Goal: Task Accomplishment & Management: Complete application form

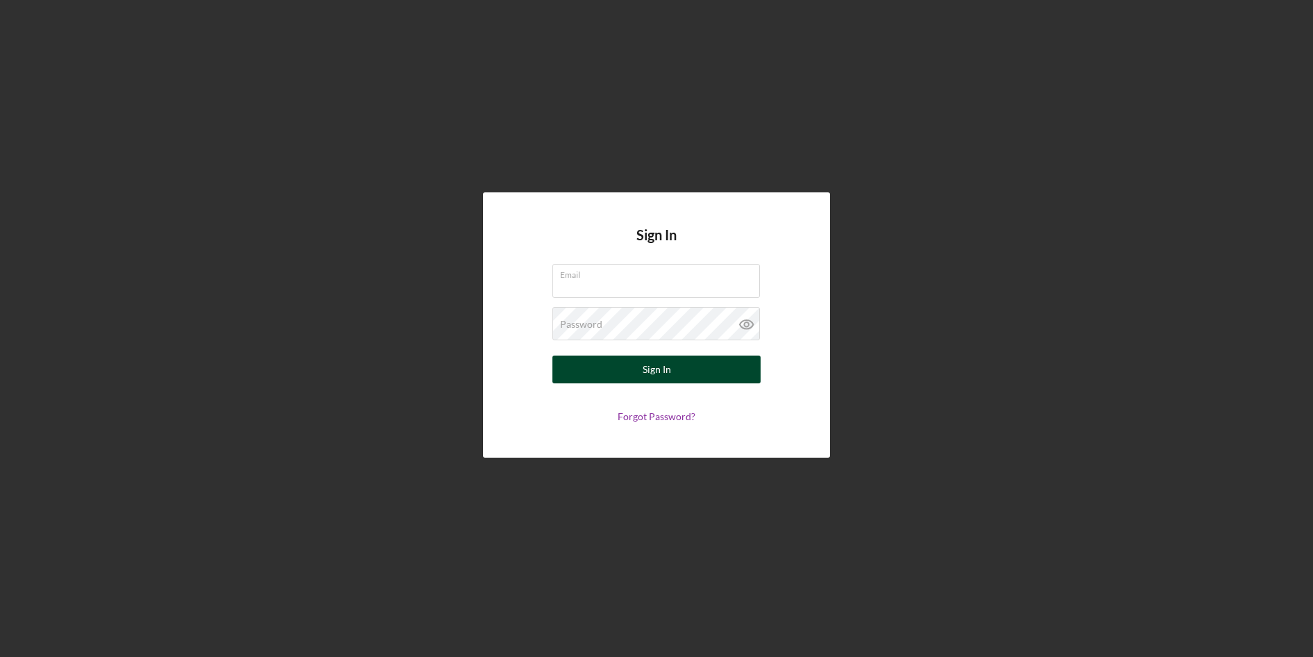
type input "[EMAIL_ADDRESS][DOMAIN_NAME]"
click at [715, 369] on button "Sign In" at bounding box center [656, 369] width 208 height 28
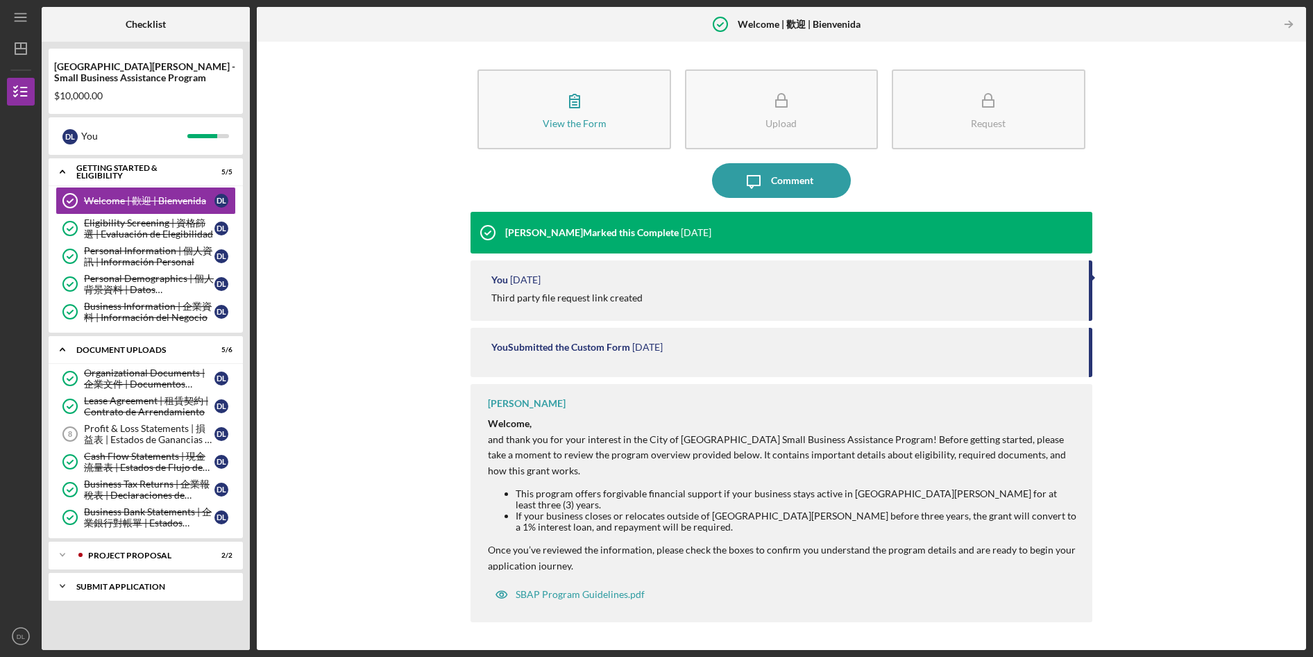
click at [146, 582] on div "Submit Application" at bounding box center [150, 586] width 149 height 8
click at [87, 195] on div "Welcome | 歡迎 | Bienvenida" at bounding box center [149, 200] width 130 height 11
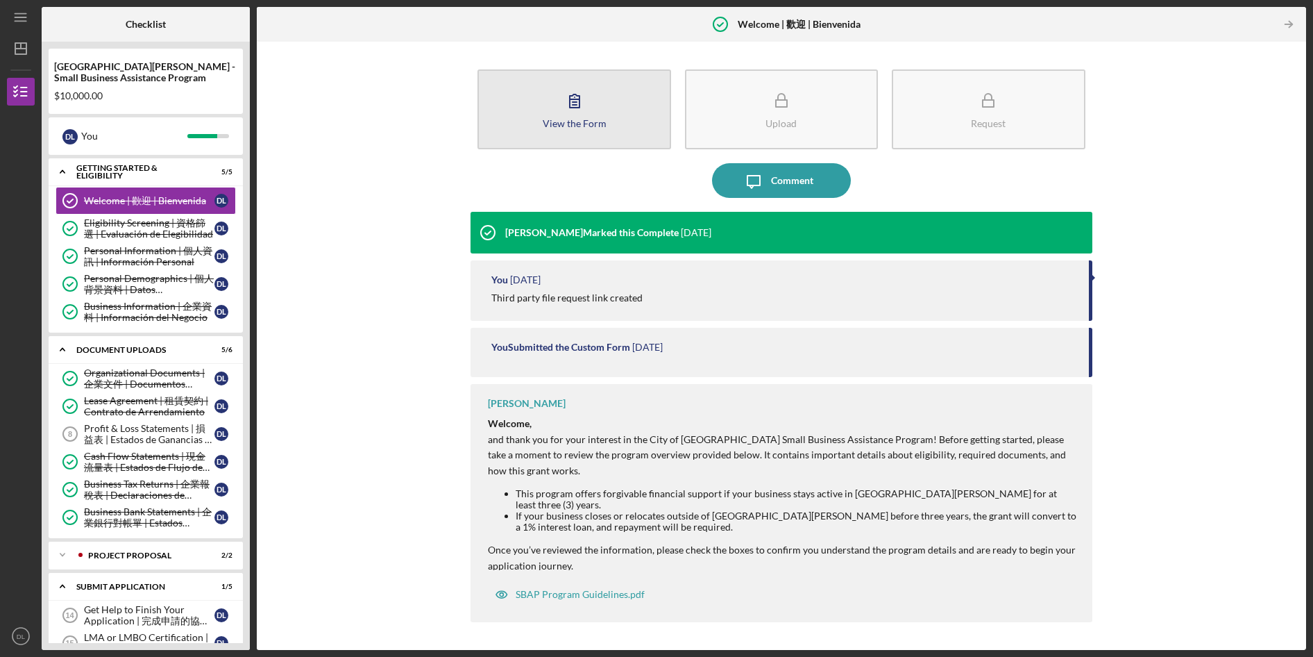
click at [522, 114] on button "View the Form Form" at bounding box center [574, 109] width 193 height 80
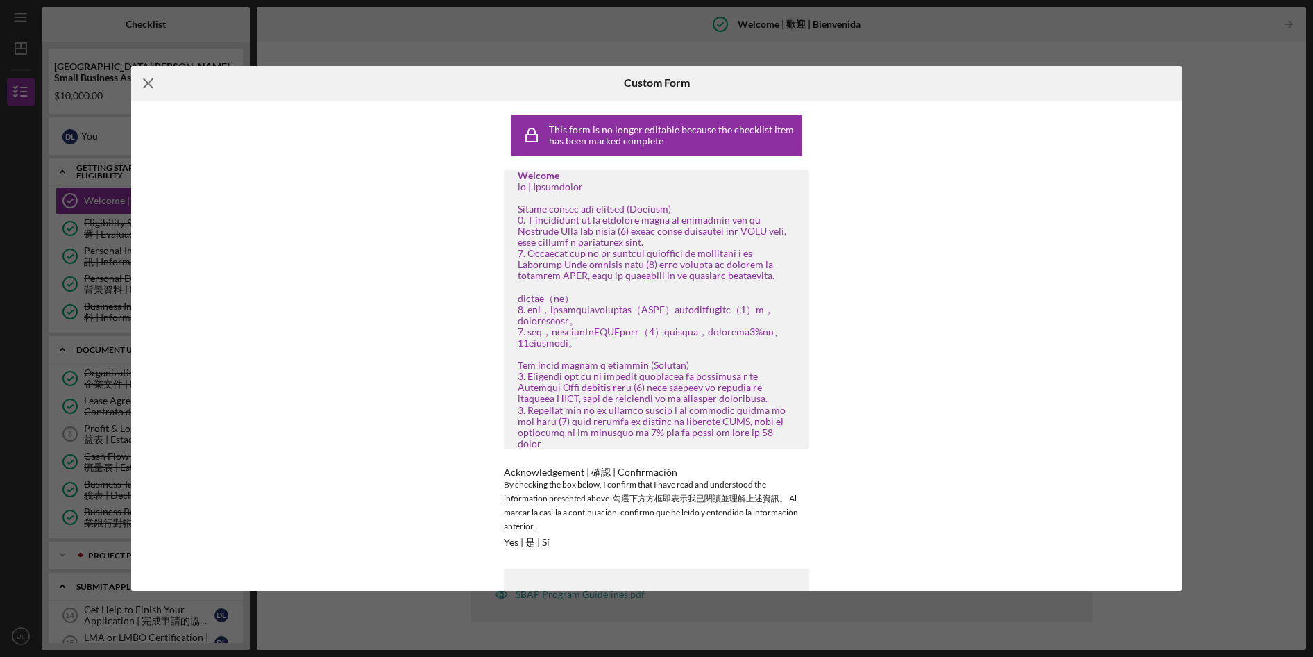
click at [148, 79] on icon "Icon/Menu Close" at bounding box center [148, 83] width 35 height 35
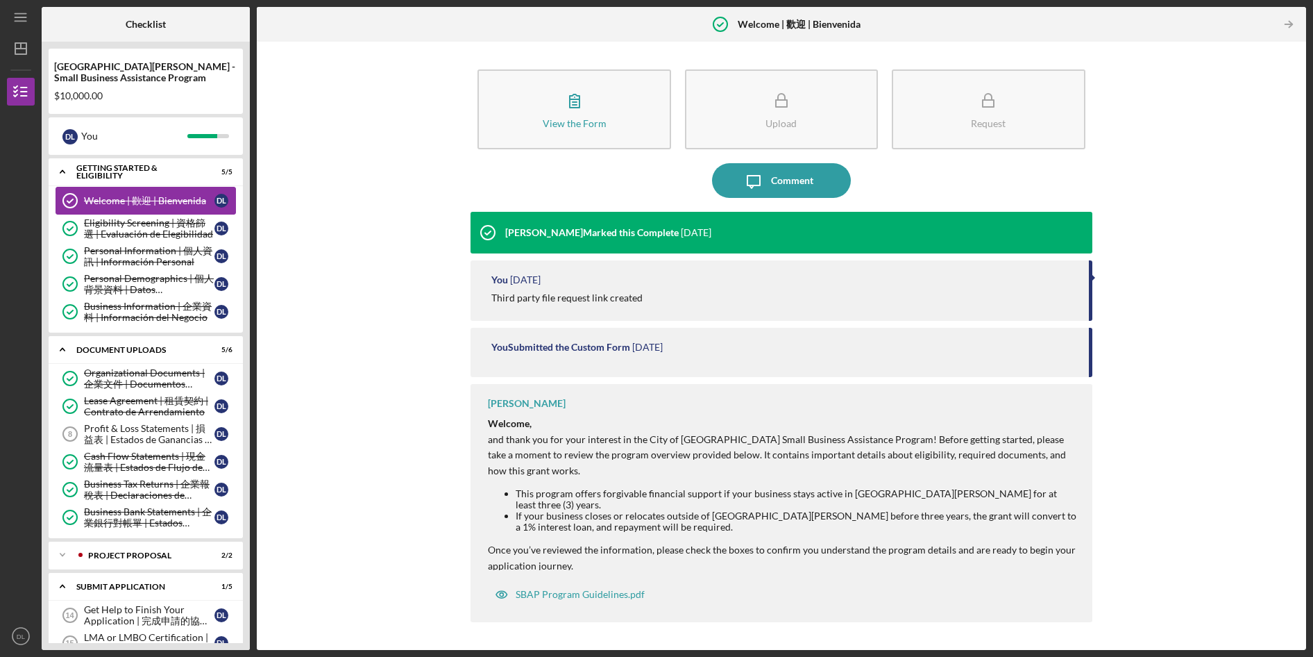
click at [91, 192] on link "Welcome | 歡迎 | Bienvenida Welcome | 歡迎 | Bienvenida D L" at bounding box center [146, 201] width 180 height 28
click at [571, 596] on div "SBAP Program Guidelines.pdf" at bounding box center [580, 594] width 129 height 11
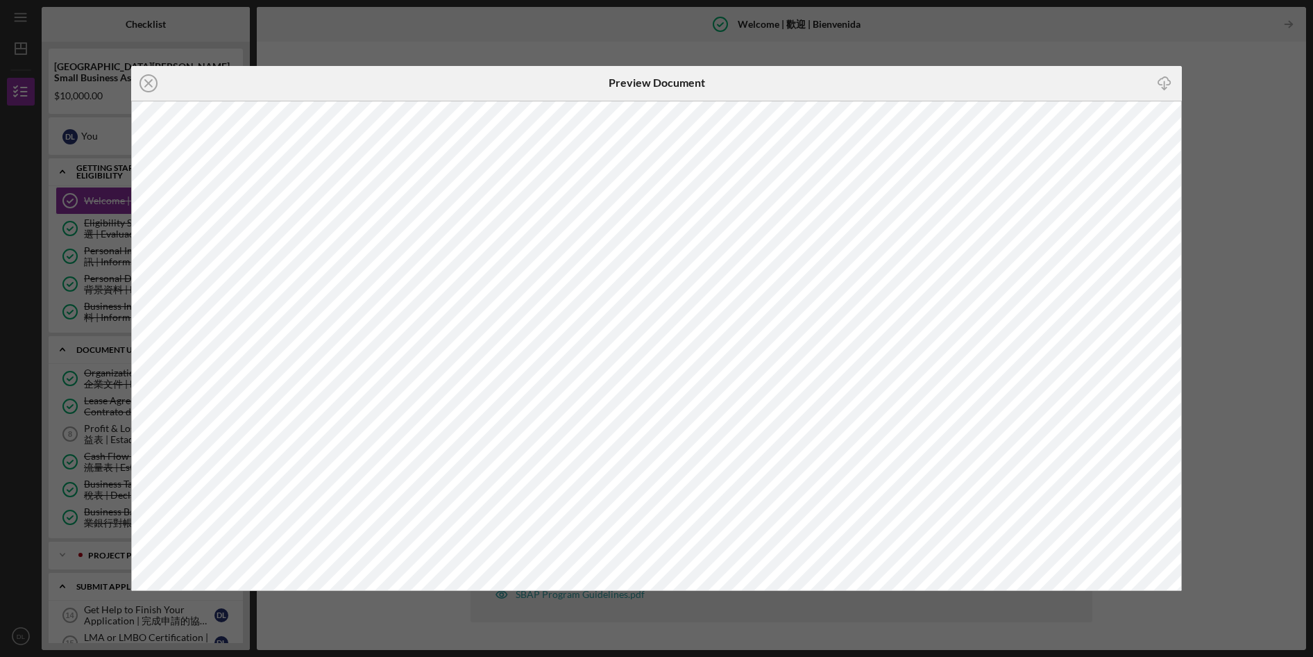
click at [1240, 71] on div "Icon/Close Preview Document Icon/Download" at bounding box center [656, 328] width 1313 height 657
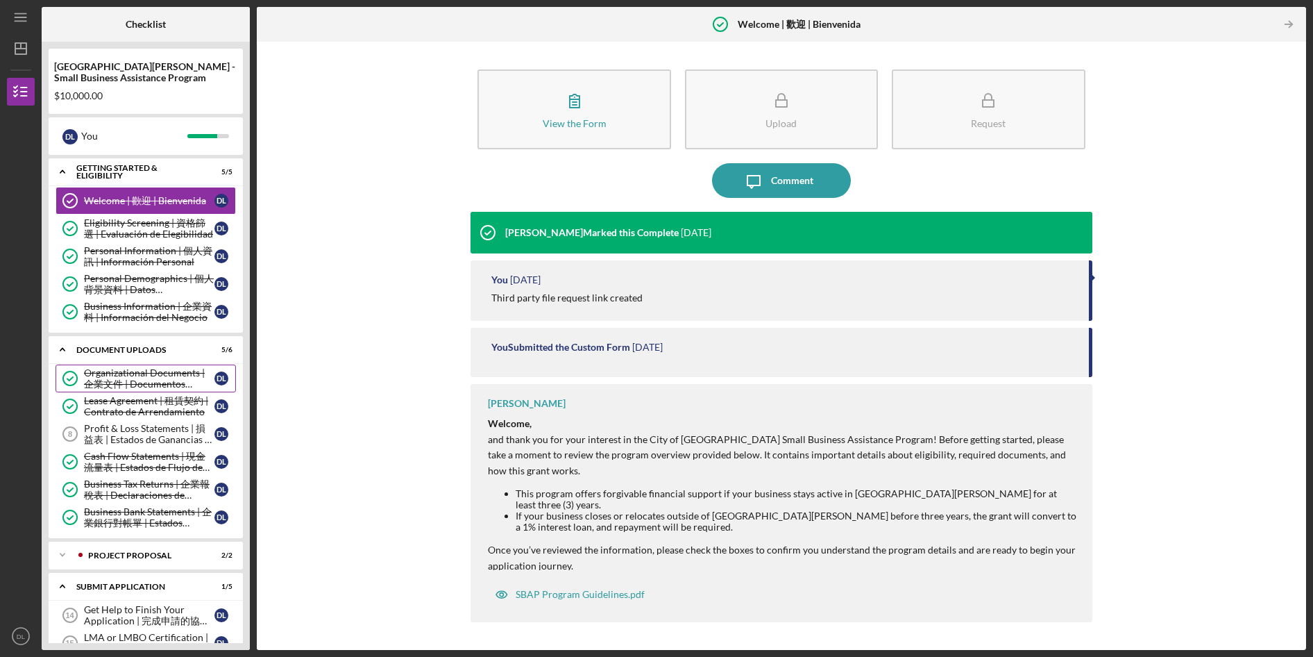
click at [123, 372] on div "Organizational Documents | 企業文件 | Documentos Organizacionales" at bounding box center [149, 378] width 130 height 22
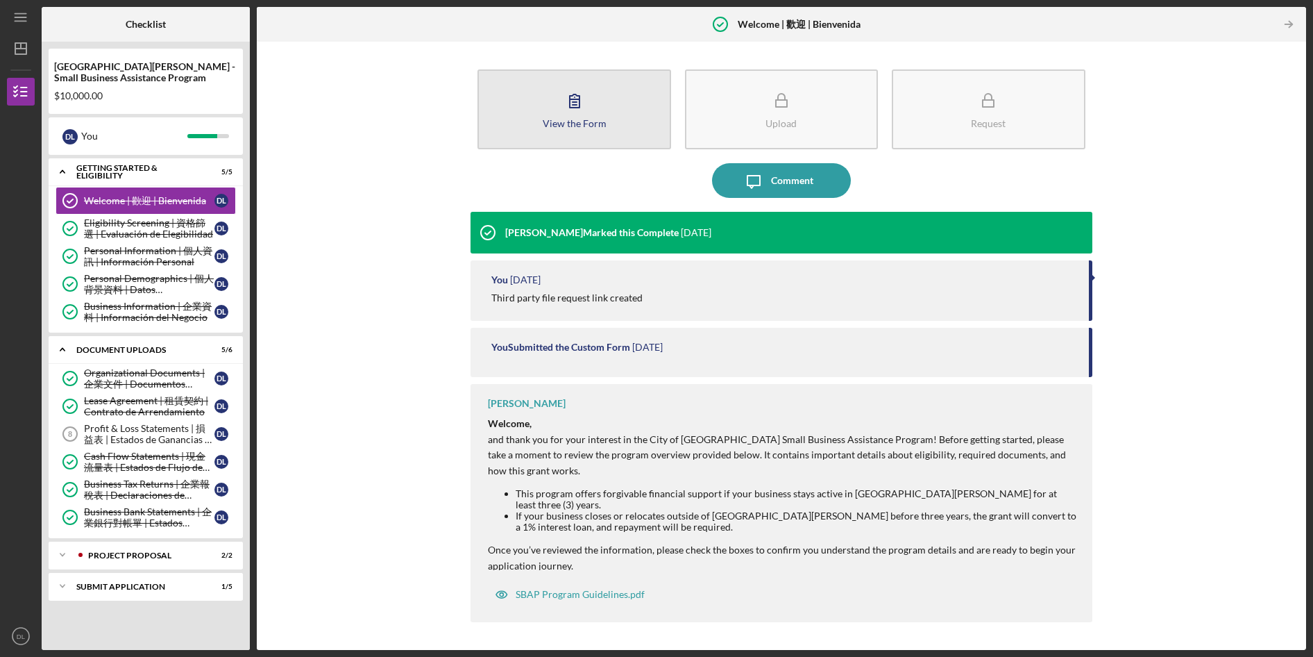
click at [562, 105] on icon "button" at bounding box center [574, 100] width 35 height 35
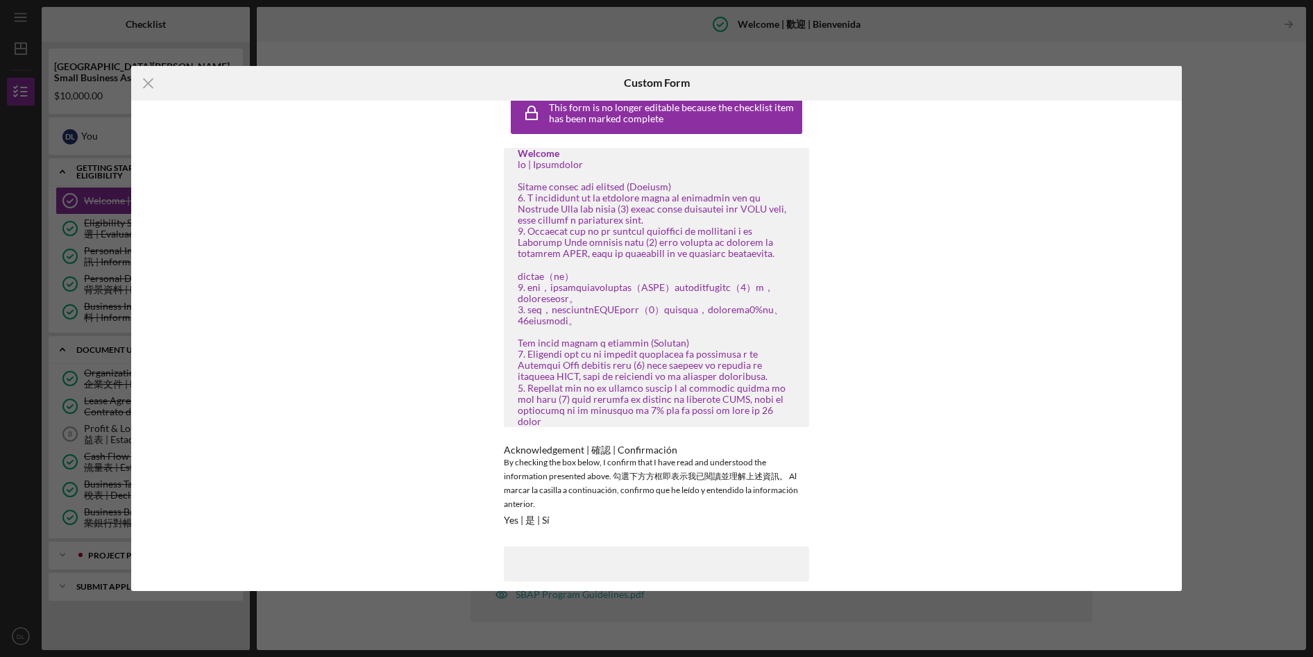
scroll to position [33, 0]
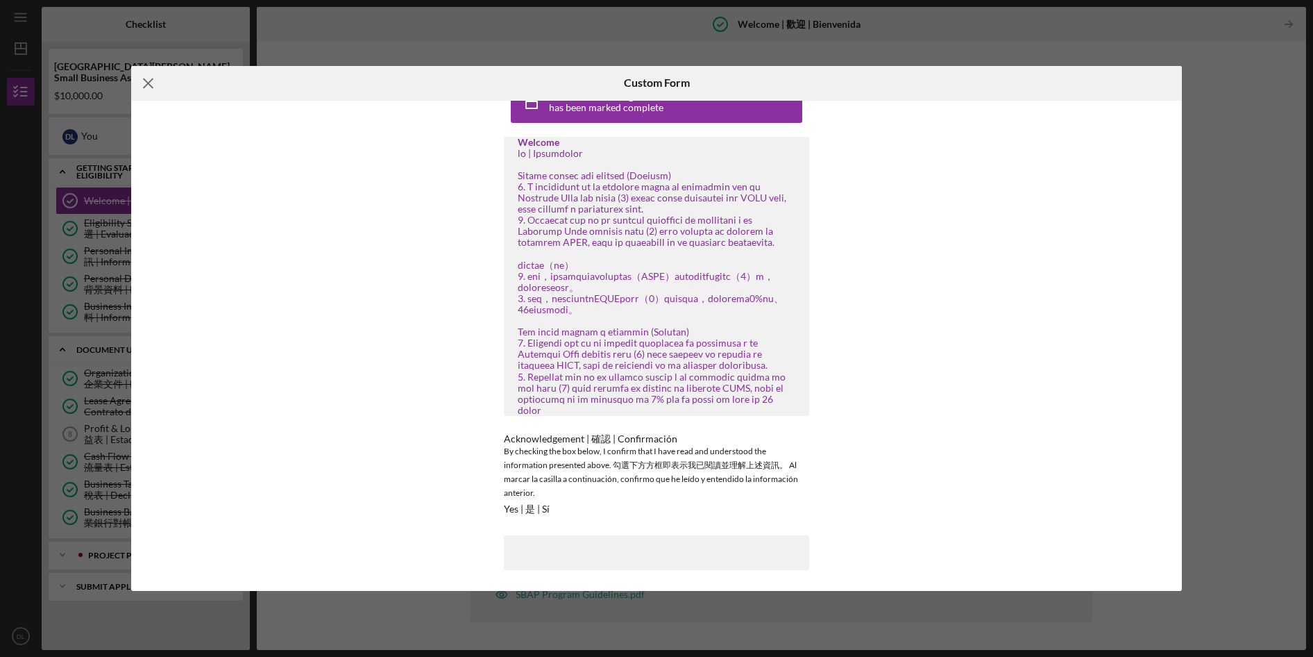
click at [146, 84] on icon "Icon/Menu Close" at bounding box center [148, 83] width 35 height 35
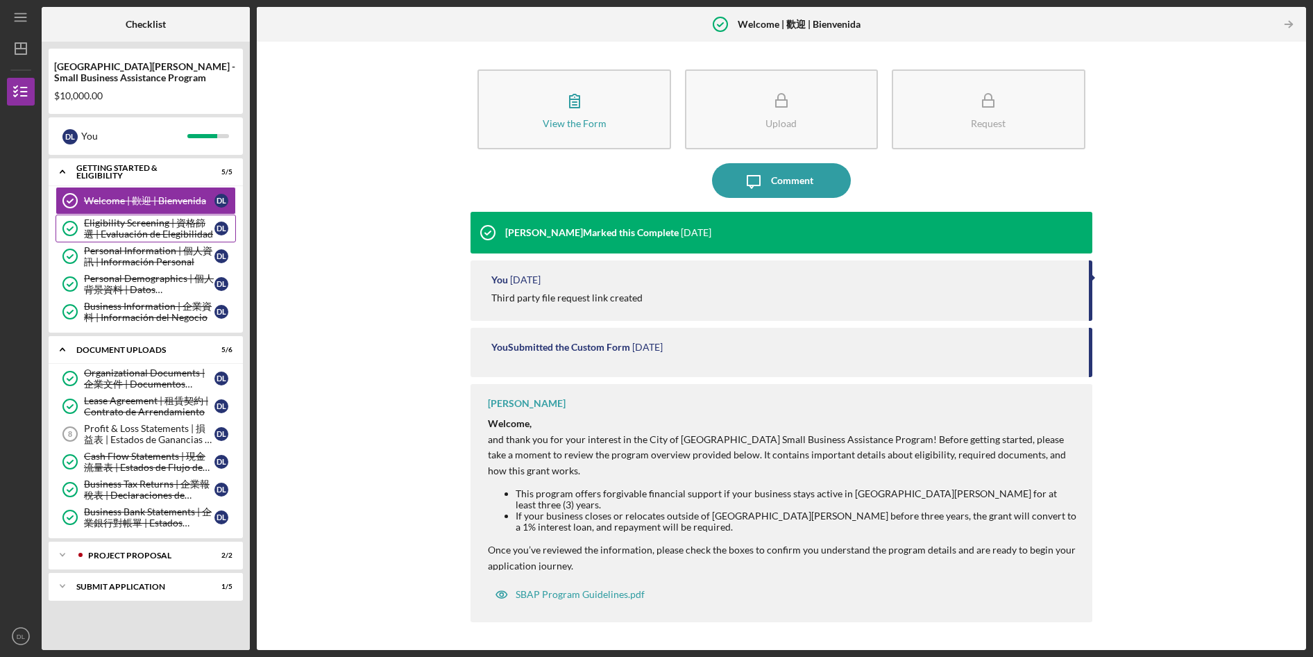
click at [128, 223] on div "Eligibility Screening | 資格篩選 | Evaluación de Elegibilidad" at bounding box center [149, 228] width 130 height 22
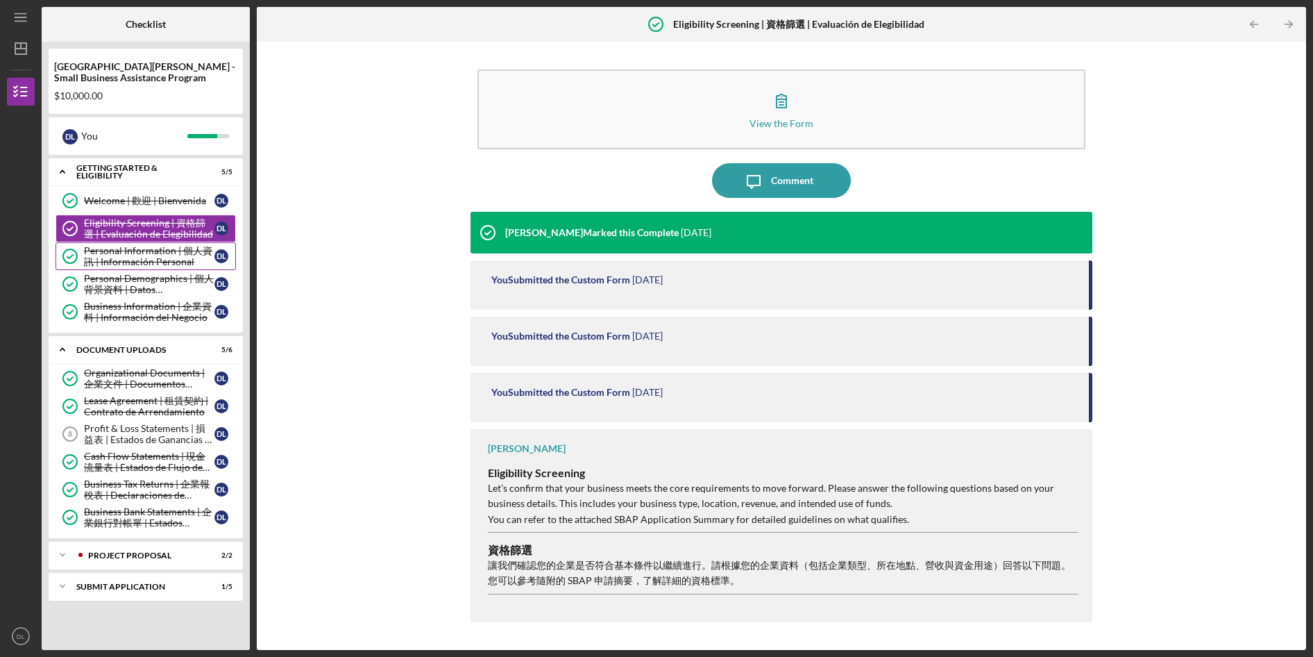
click at [128, 253] on div "Personal Information | 個人資訊 | Información Personal" at bounding box center [149, 256] width 130 height 22
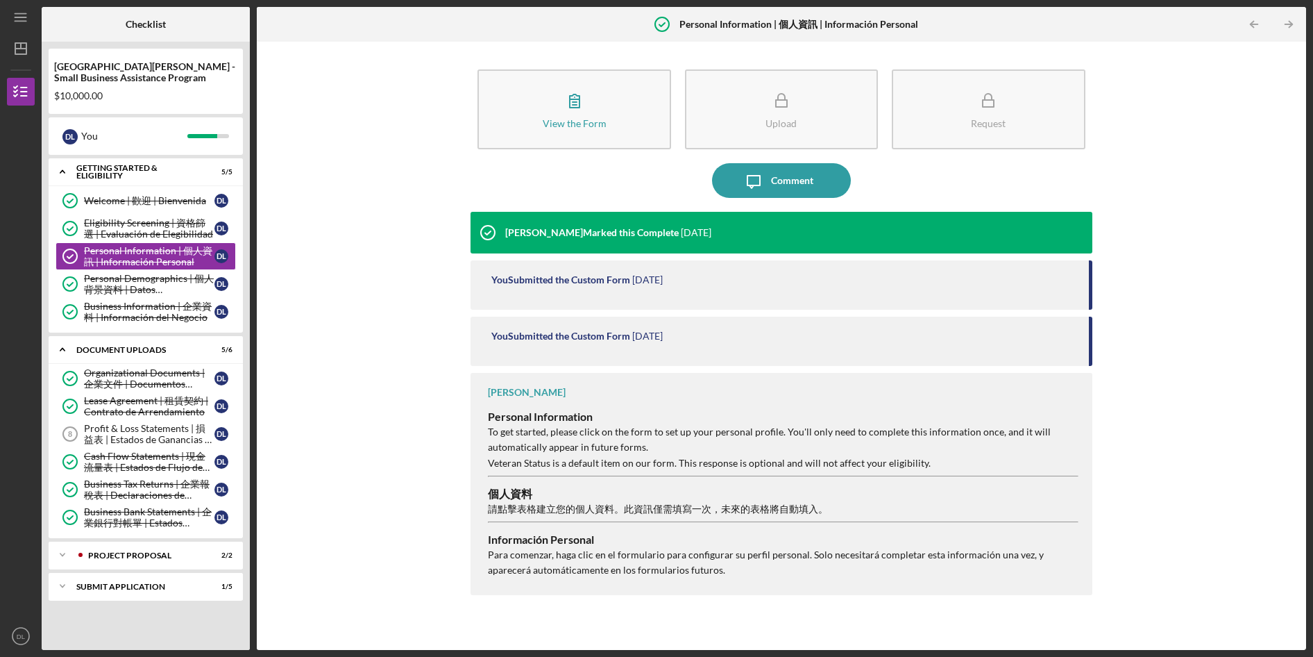
click at [532, 339] on div "You Submitted the Custom Form" at bounding box center [560, 335] width 139 height 11
click at [151, 320] on div "Business Information | 企業資料 | Información del Negocio" at bounding box center [149, 312] width 130 height 22
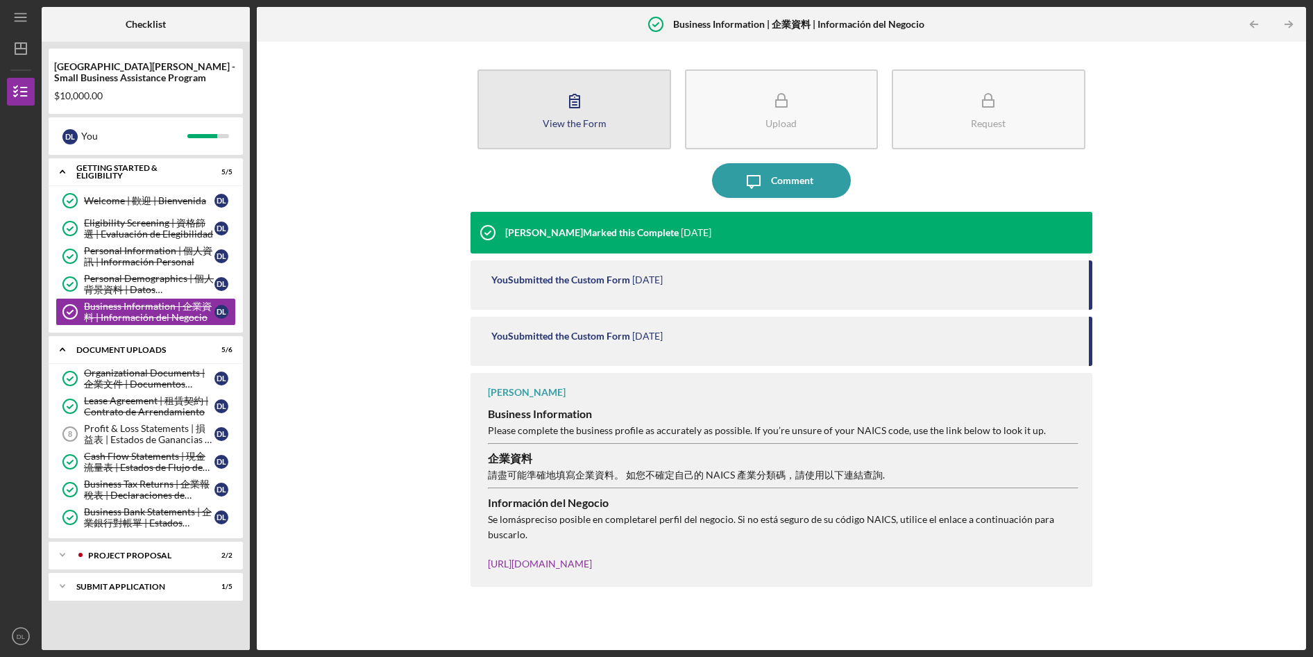
click at [559, 124] on div "View the Form" at bounding box center [575, 123] width 64 height 10
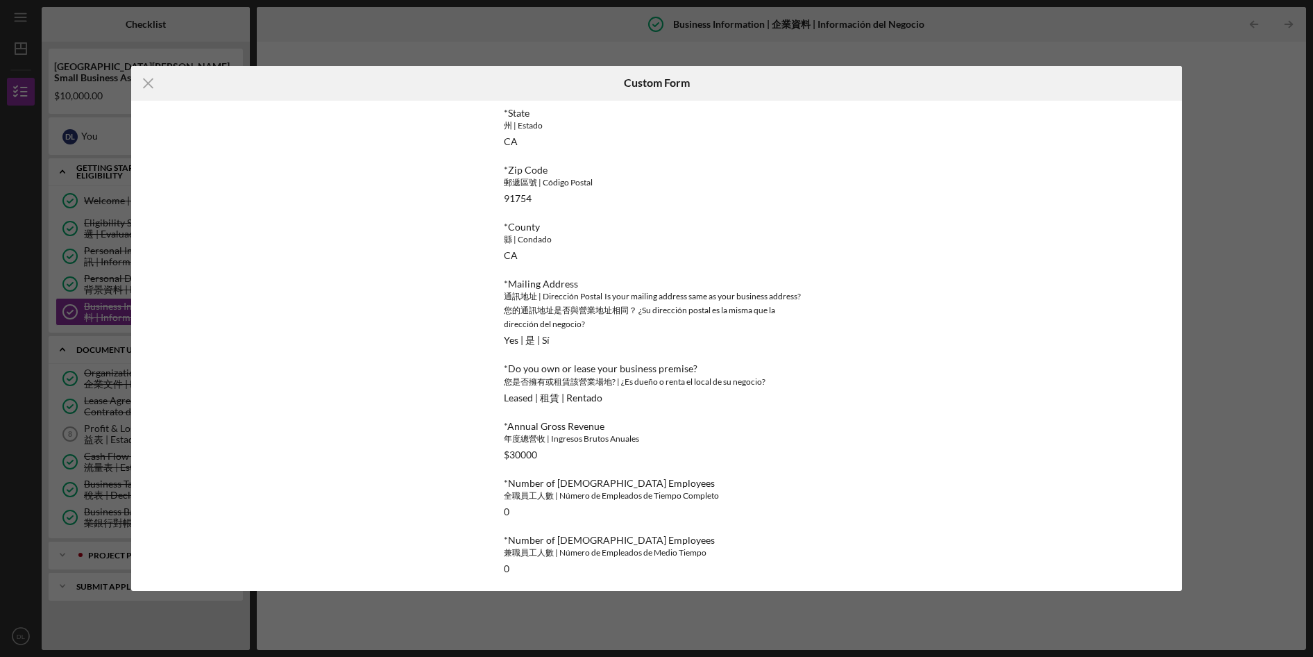
scroll to position [715, 0]
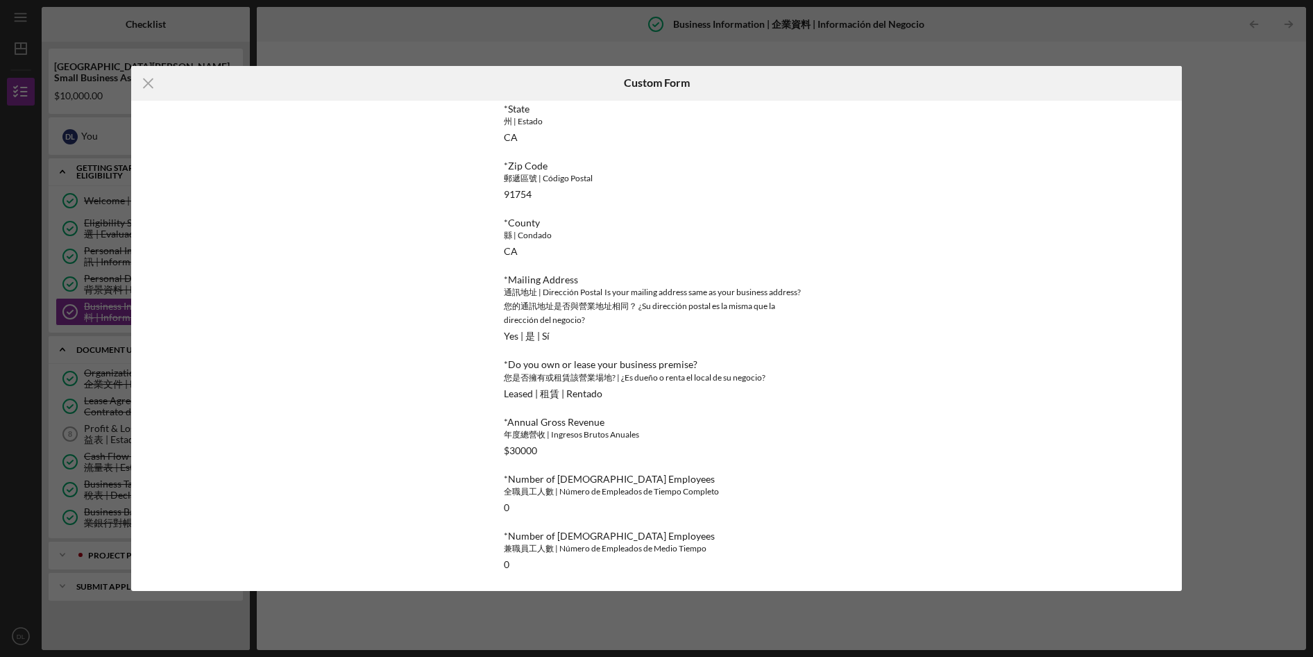
click at [1022, 35] on div "Icon/Menu Close Custom Form This form is no longer editable because the checkli…" at bounding box center [656, 328] width 1313 height 657
click at [147, 82] on line at bounding box center [148, 82] width 9 height 9
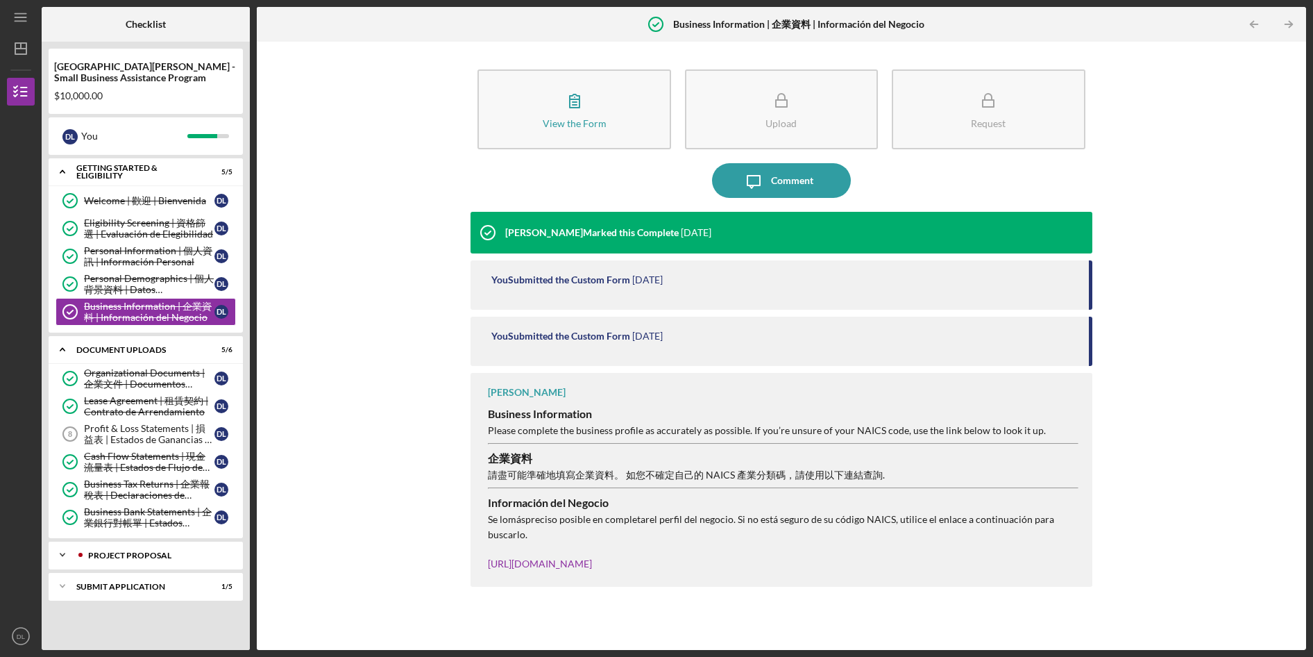
click at [117, 555] on div "Project Proposal" at bounding box center [156, 555] width 137 height 8
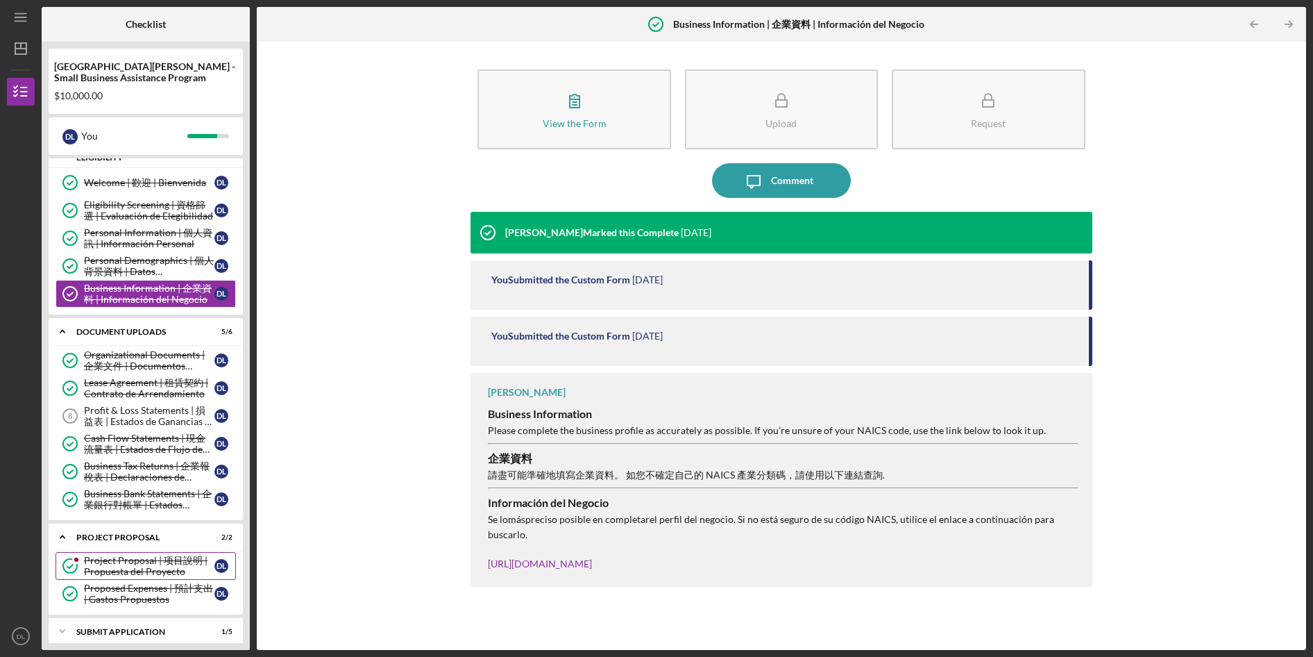
scroll to position [28, 0]
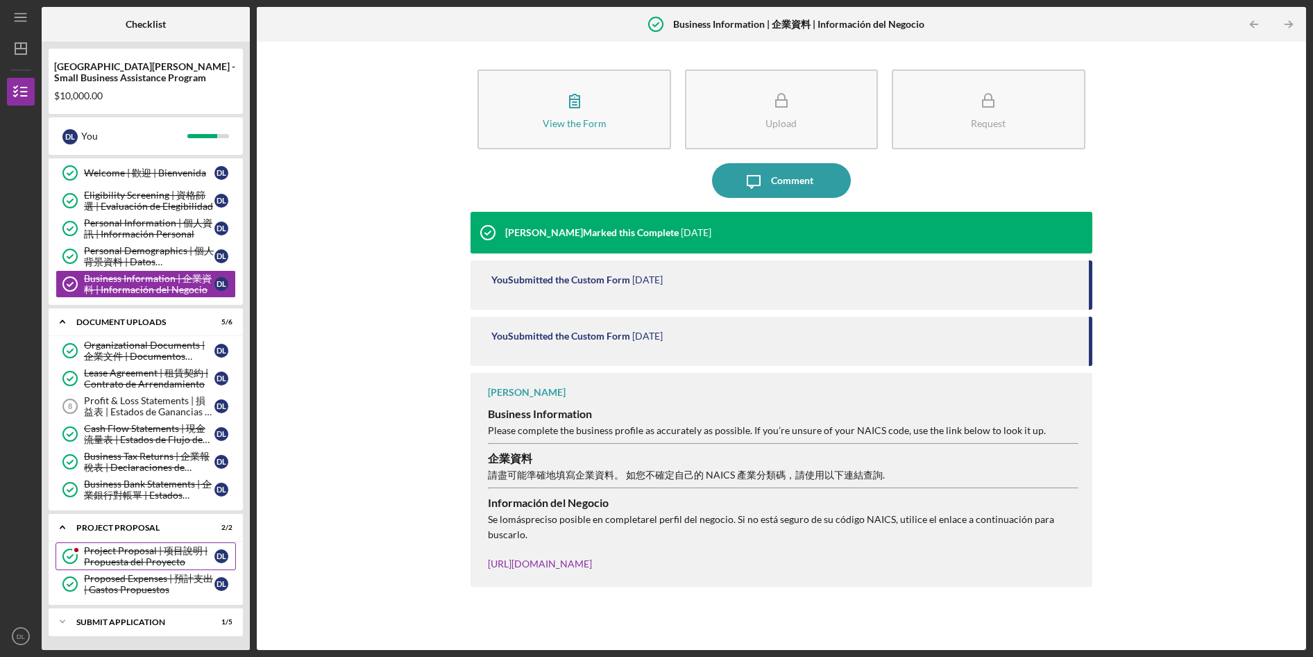
click at [112, 551] on div "Project Proposal | 项目說明 | Propuesta del Proyecto" at bounding box center [149, 556] width 130 height 22
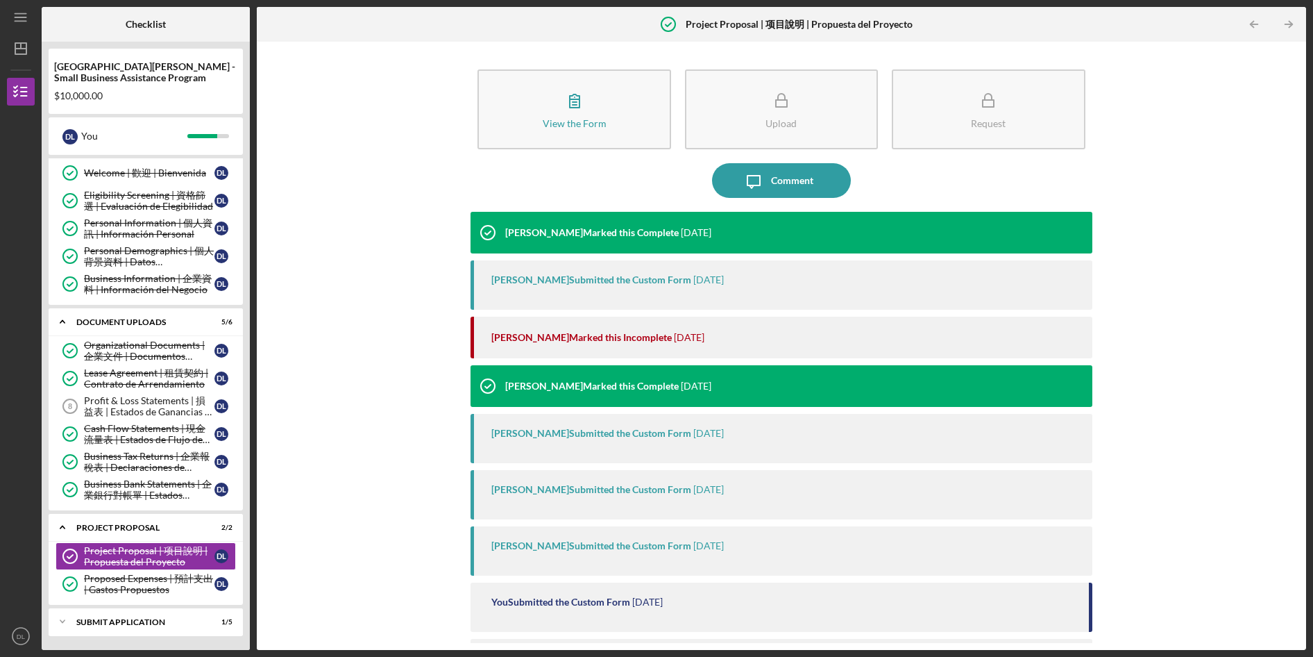
click at [556, 279] on div "Johnny Huang Submitted the Custom Form" at bounding box center [591, 279] width 200 height 11
click at [555, 274] on div "Johnny Huang Submitted the Custom Form" at bounding box center [591, 279] width 200 height 11
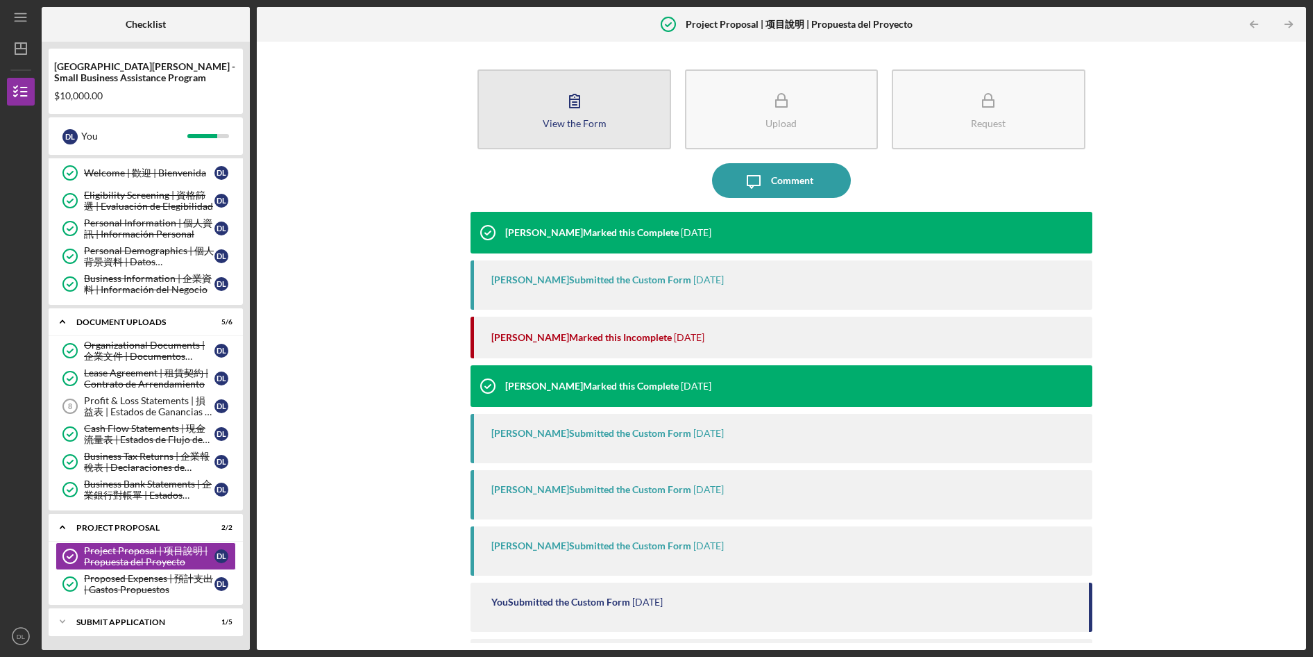
click at [541, 130] on button "View the Form Form" at bounding box center [574, 109] width 193 height 80
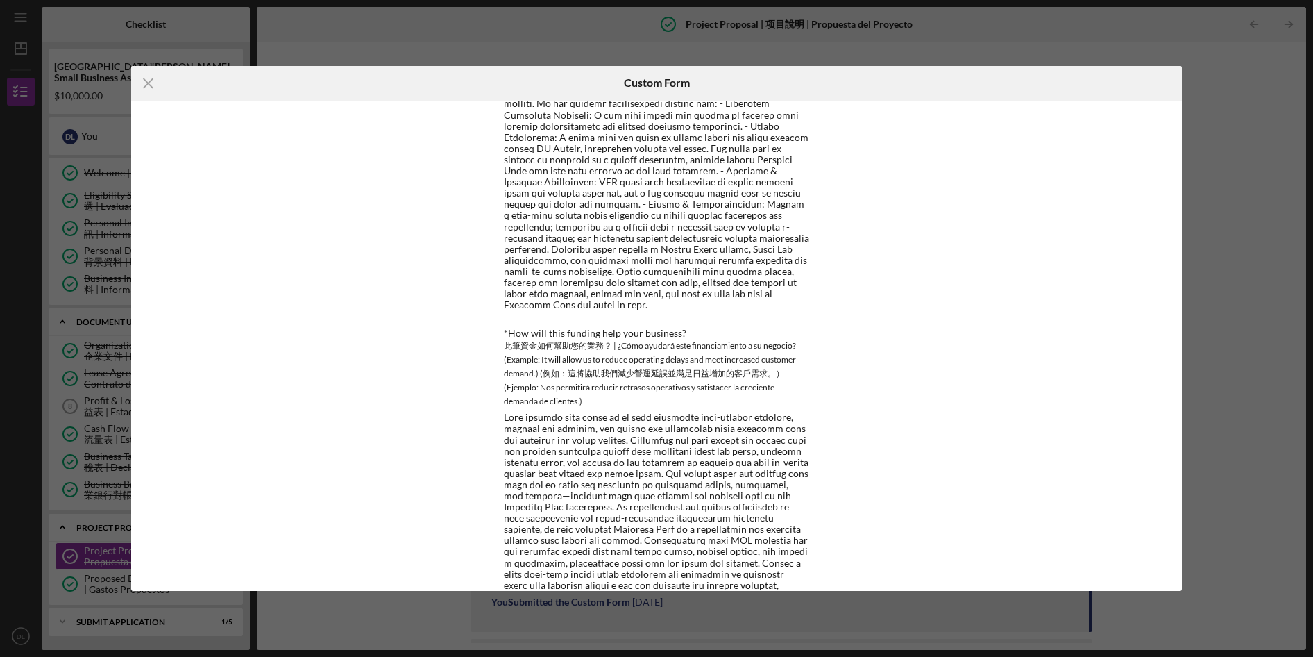
scroll to position [471, 0]
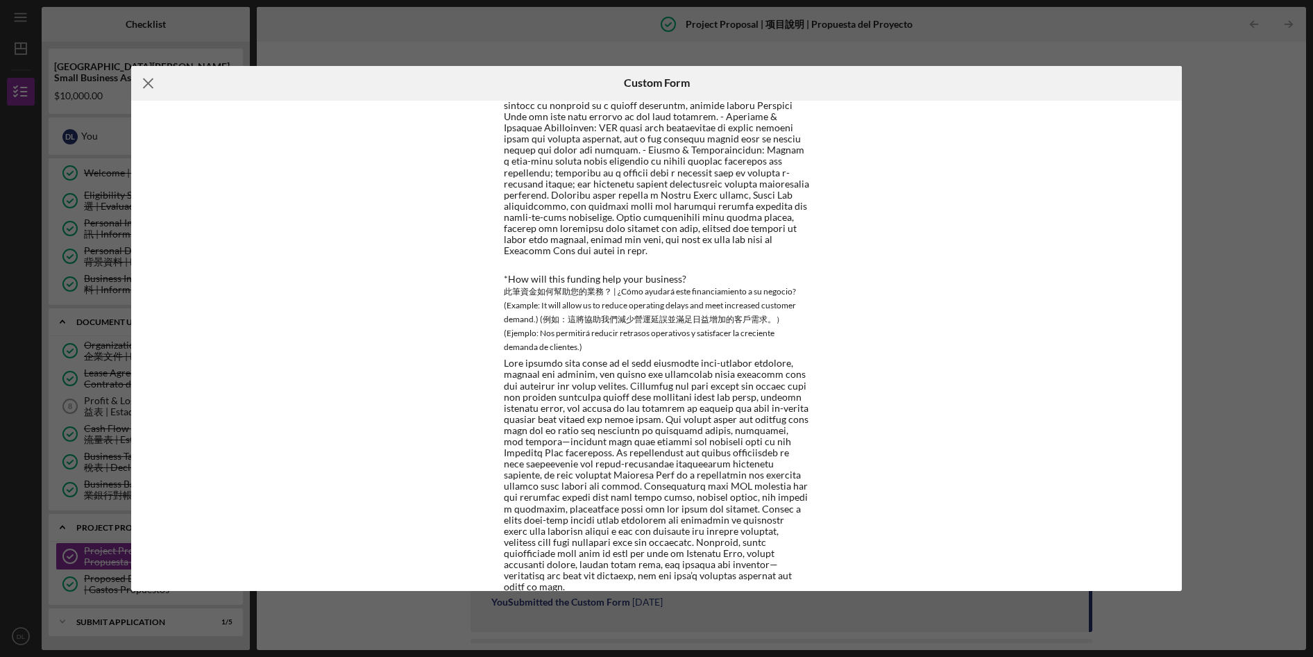
click at [150, 90] on icon "Icon/Menu Close" at bounding box center [148, 83] width 35 height 35
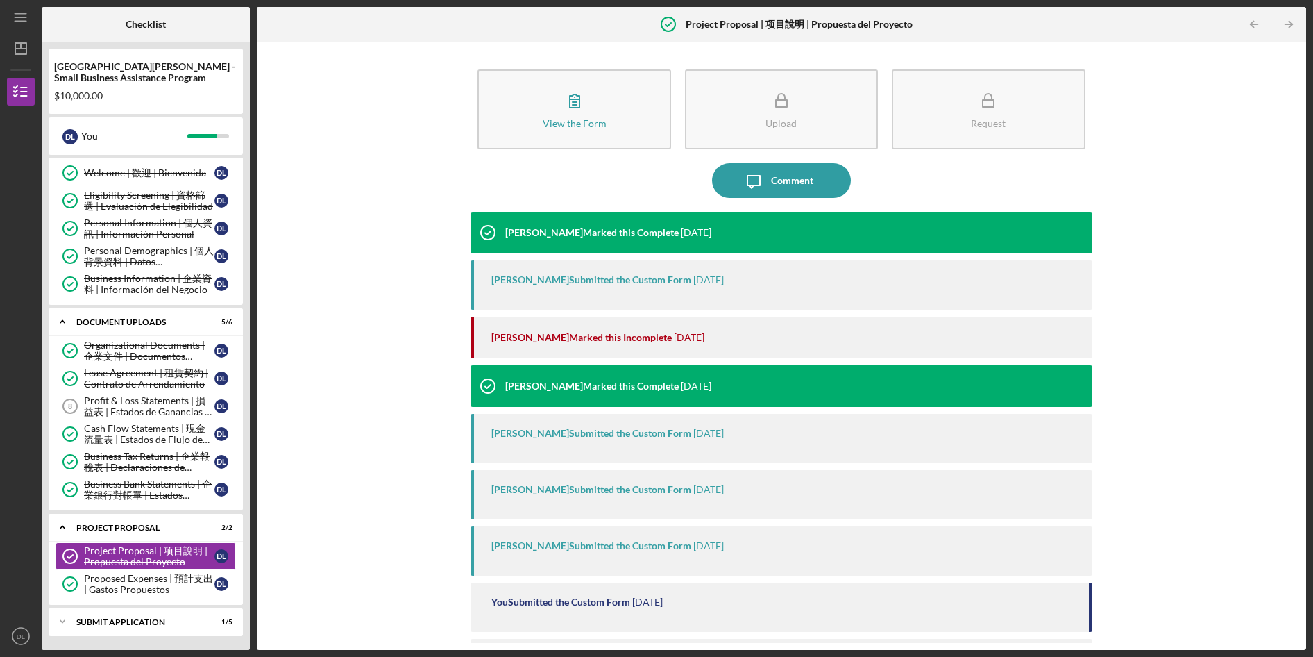
scroll to position [65, 0]
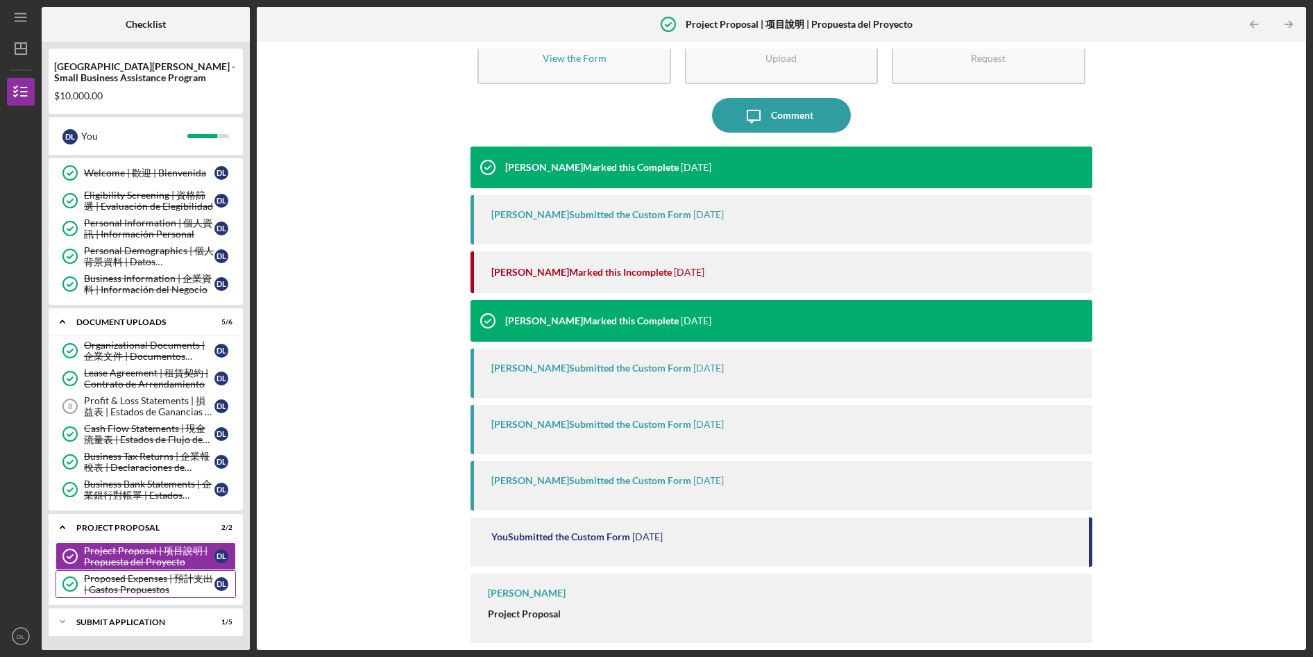
click at [134, 590] on div "Proposed Expenses | 預計支出 | Gastos Propuestos" at bounding box center [149, 584] width 130 height 22
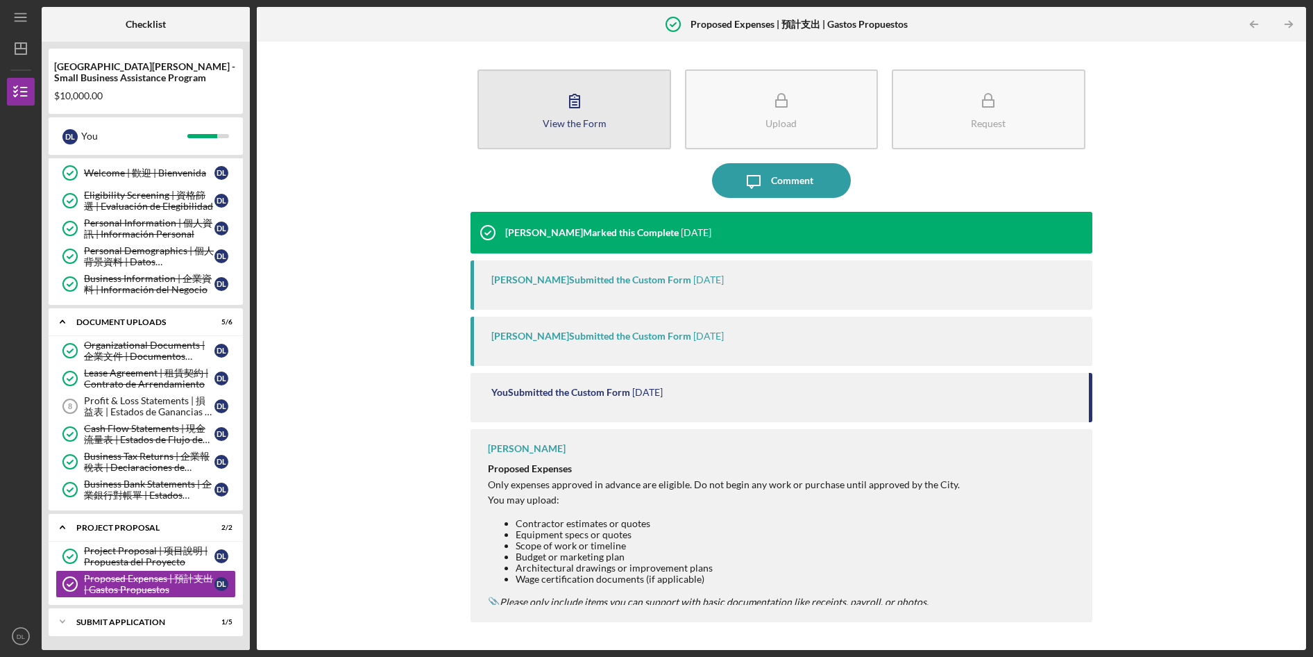
click at [535, 135] on button "View the Form Form" at bounding box center [574, 109] width 193 height 80
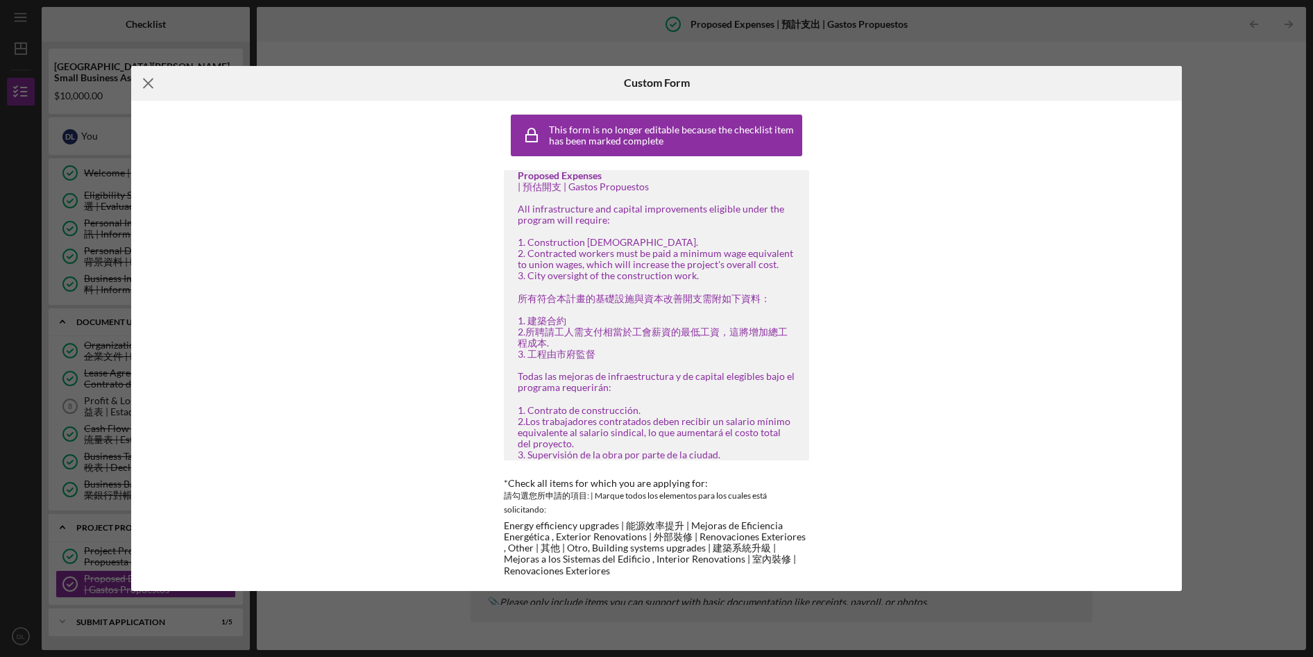
click at [147, 83] on line at bounding box center [148, 82] width 9 height 9
